Goal: Find specific page/section: Find specific page/section

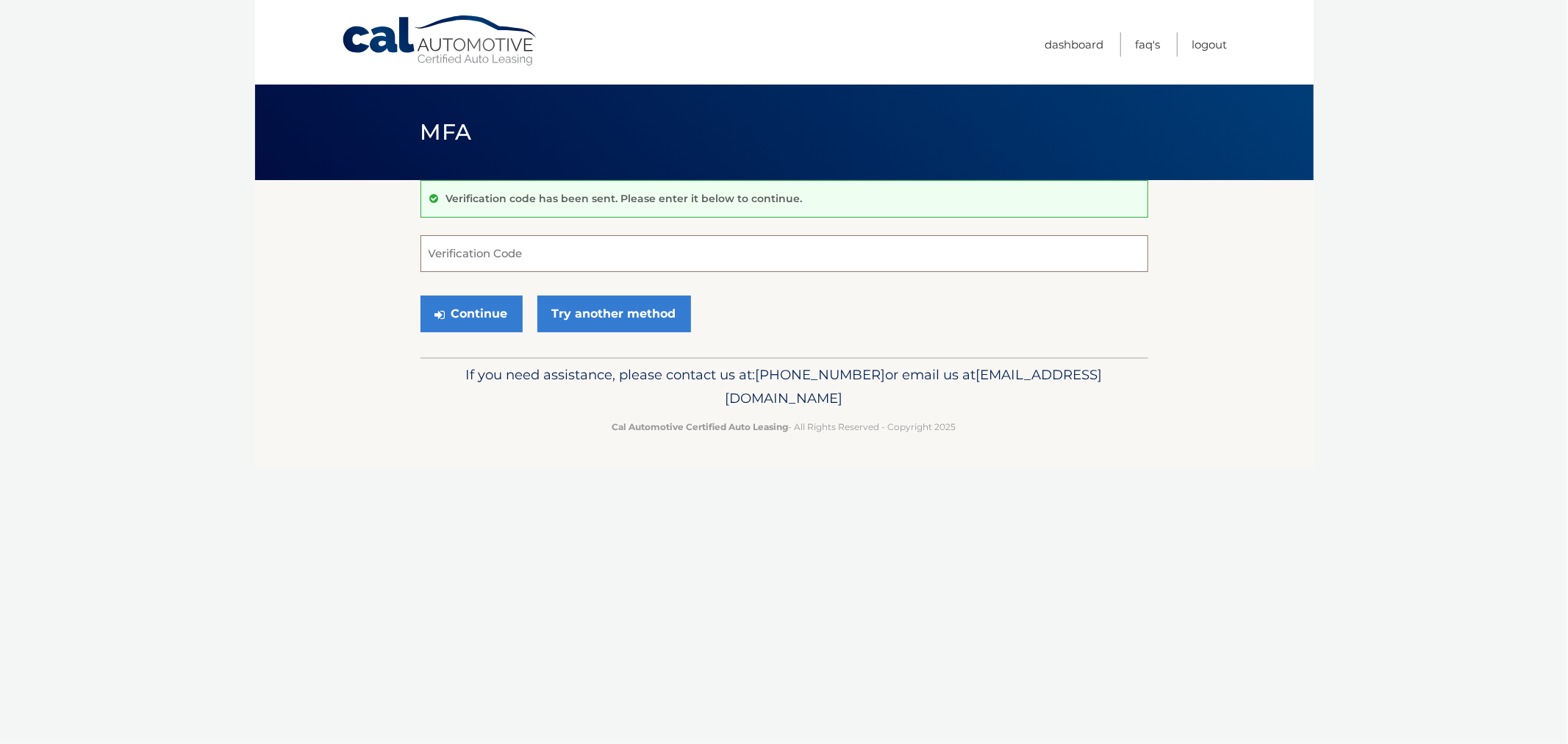
click at [506, 263] on input "Verification Code" at bounding box center [785, 254] width 728 height 37
type input "556751"
click at [421, 296] on button "Continue" at bounding box center [472, 314] width 102 height 37
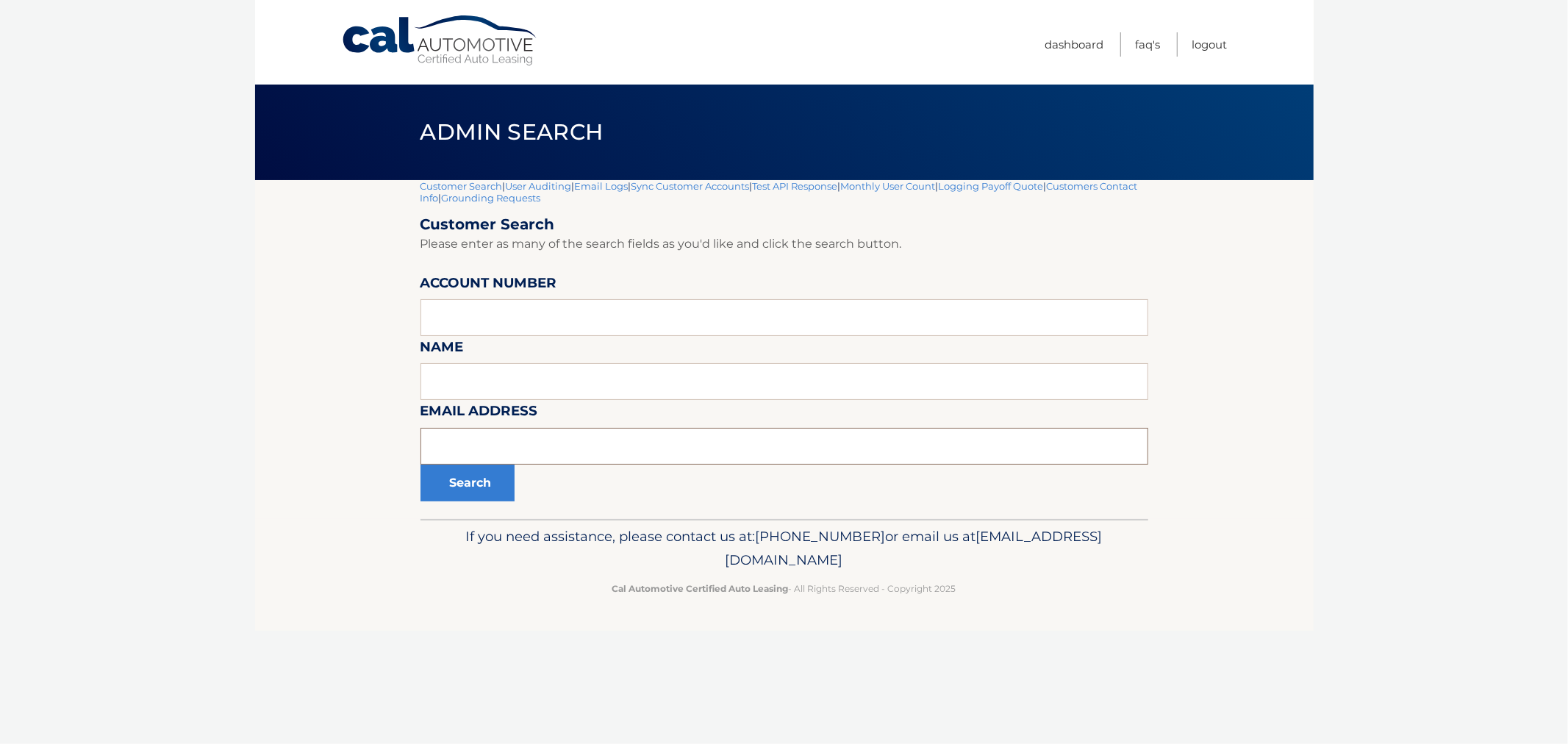
click at [599, 453] on input "text" at bounding box center [785, 446] width 728 height 37
paste input "[EMAIL_ADDRESS][DOMAIN_NAME]"
type input "[EMAIL_ADDRESS][DOMAIN_NAME]"
click at [436, 480] on button "Search" at bounding box center [468, 483] width 94 height 37
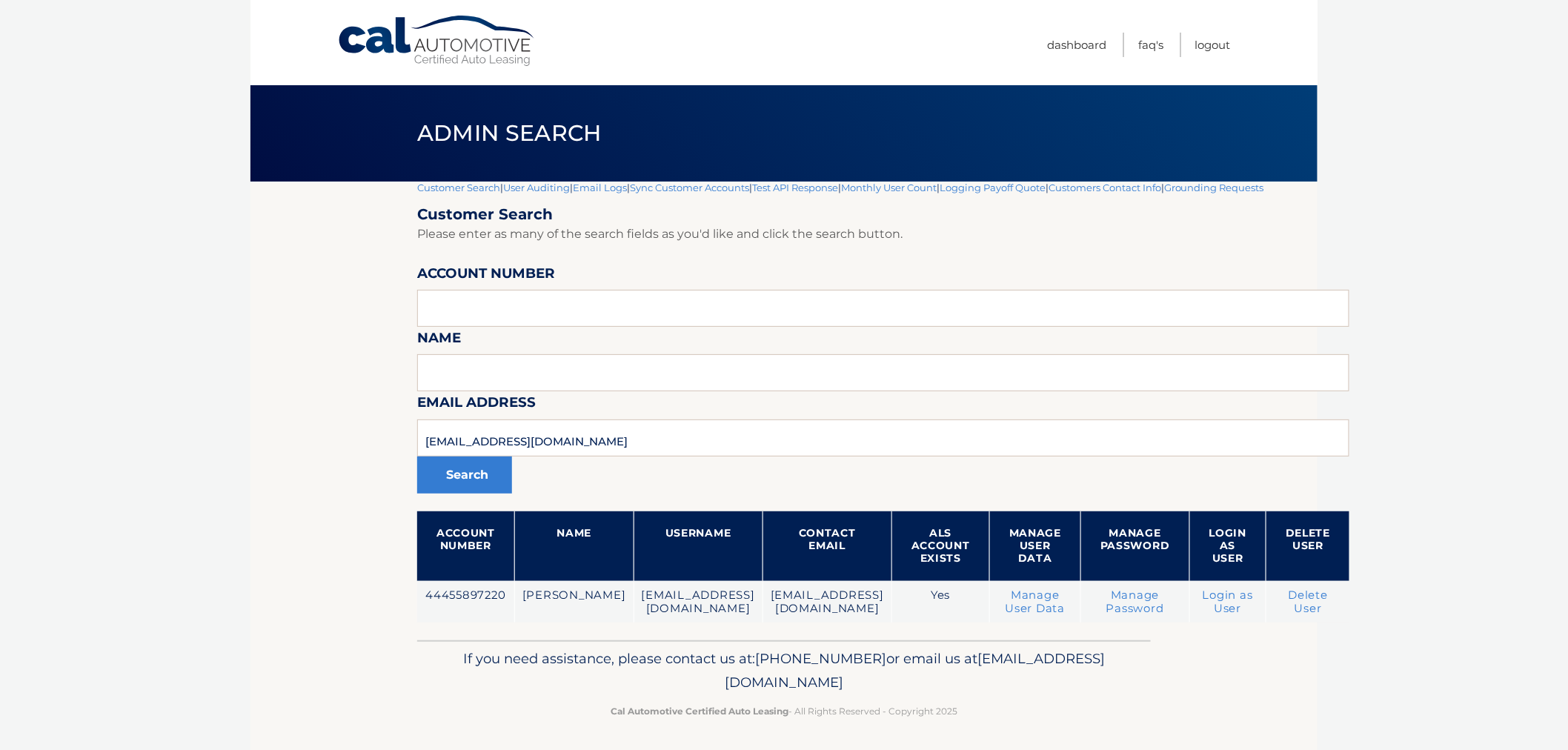
drag, startPoint x: 633, startPoint y: 410, endPoint x: 621, endPoint y: 424, distance: 18.4
click at [620, 419] on form "Customer Search Please enter as many of the search fields as you'd like and cli…" at bounding box center [883, 414] width 932 height 418
drag, startPoint x: 628, startPoint y: 440, endPoint x: 341, endPoint y: 458, distance: 287.6
click at [341, 458] on section "Customer Search | User Auditing | Email Logs | Sync Customer Accounts | Test AP…" at bounding box center [784, 411] width 1067 height 459
paste input "ouislong1026@gmail.com"
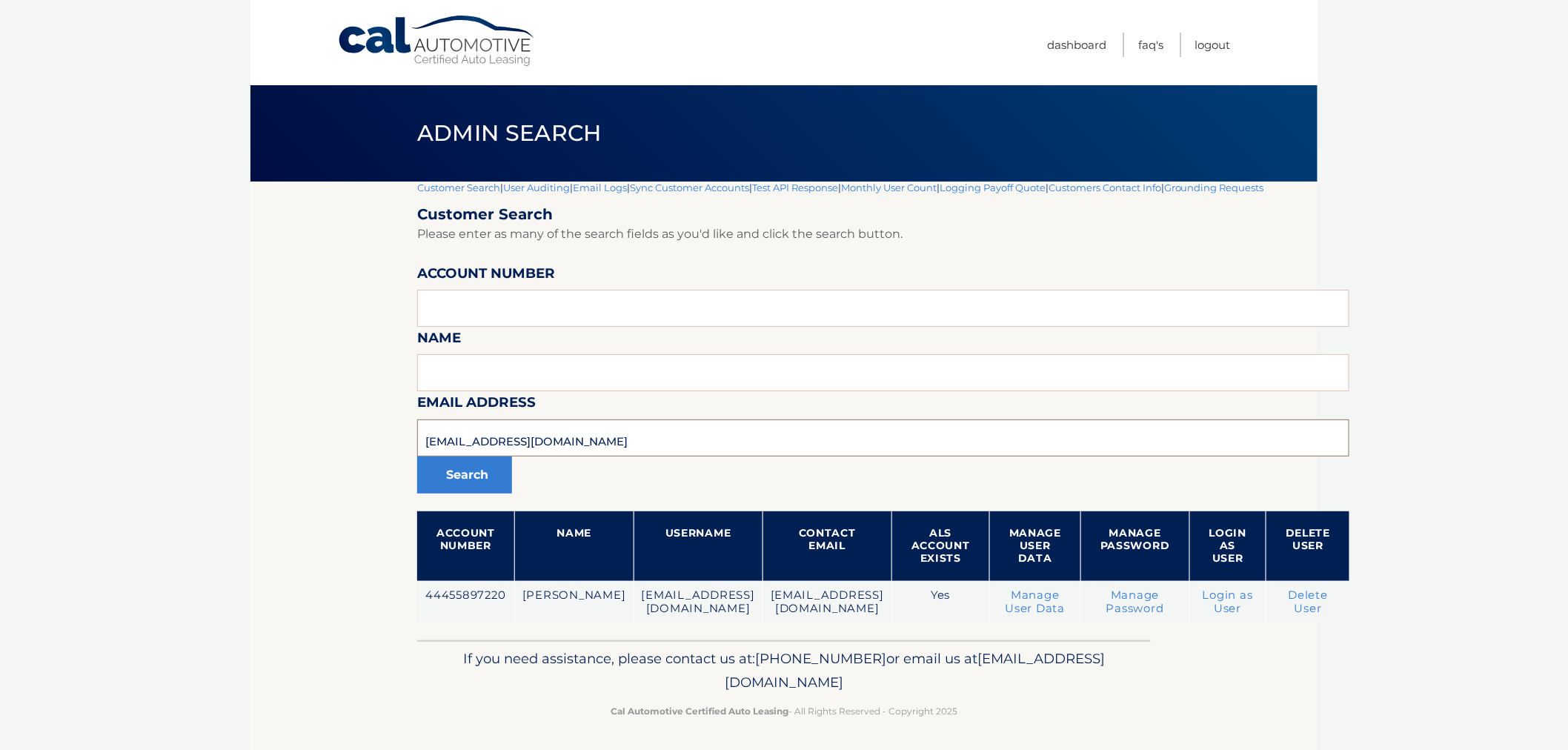
type input "louislong1026@gmail.com"
click at [418, 457] on button "Search" at bounding box center [465, 475] width 95 height 37
